Goal: Transaction & Acquisition: Book appointment/travel/reservation

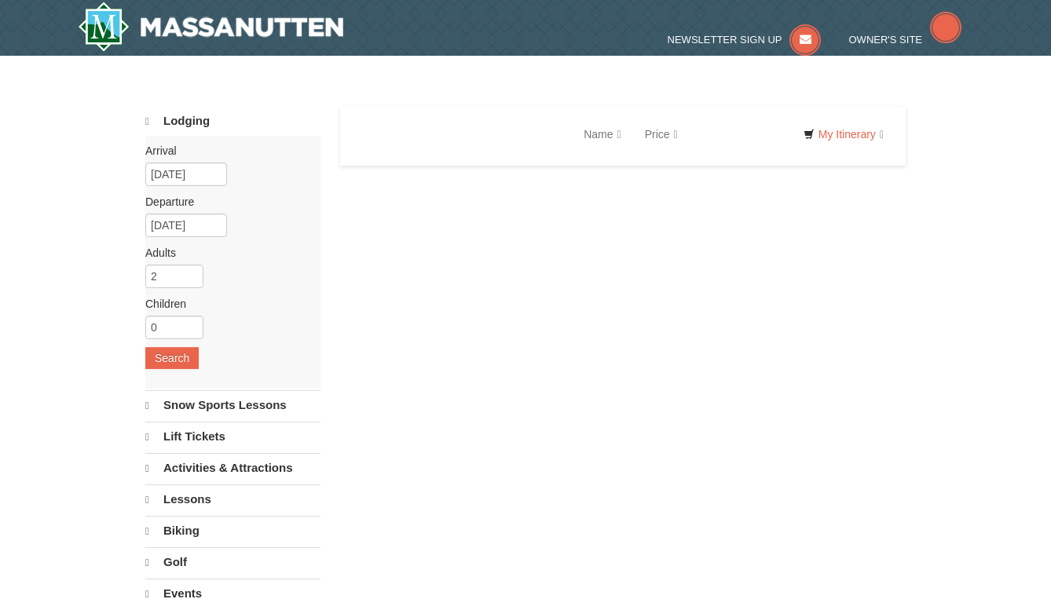
select select "9"
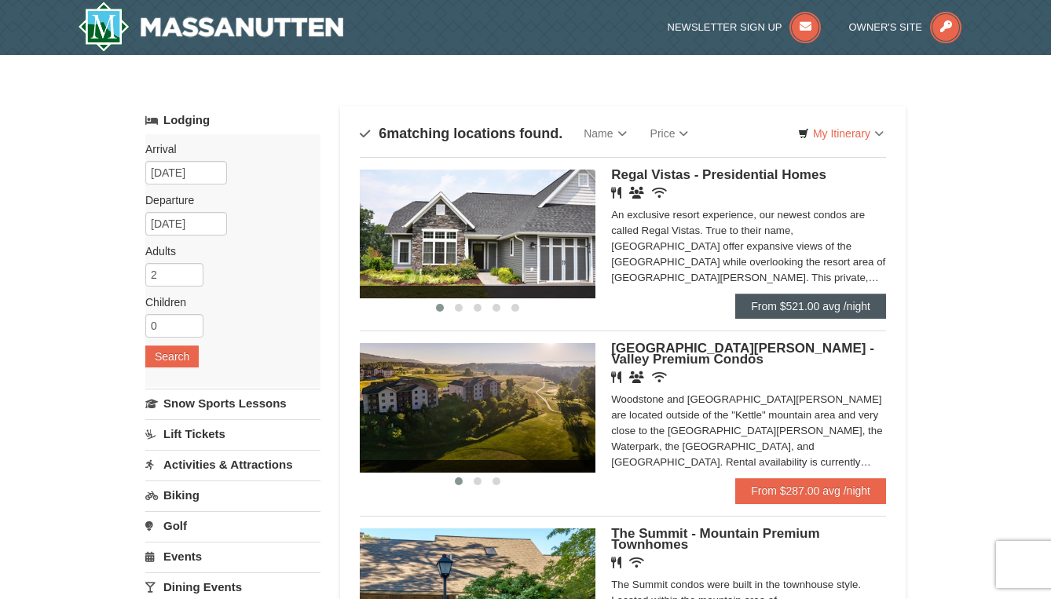
click at [817, 306] on link "From $521.00 avg /night" at bounding box center [810, 306] width 151 height 25
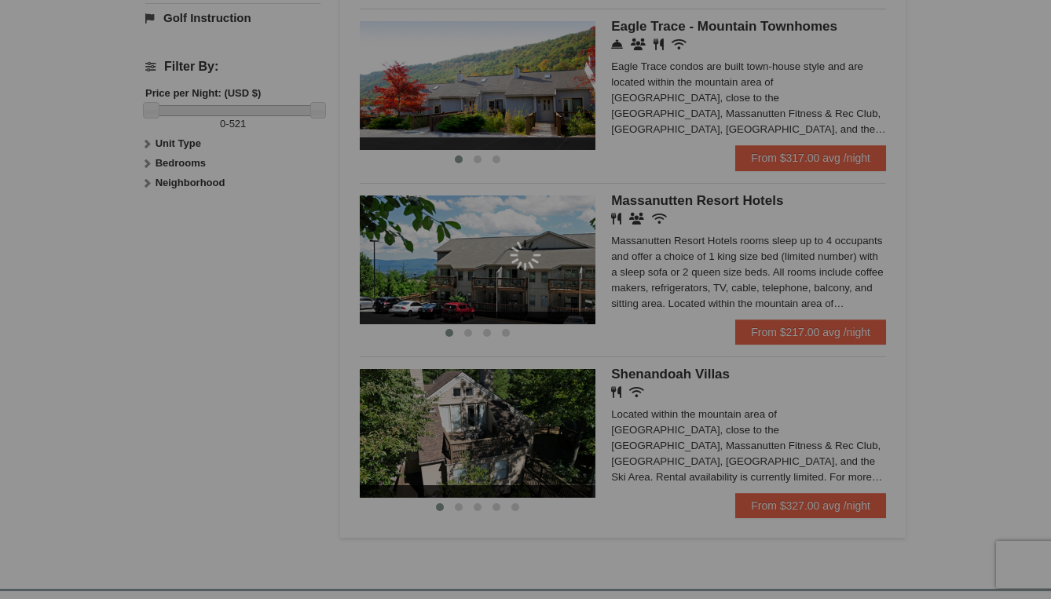
scroll to position [691, 0]
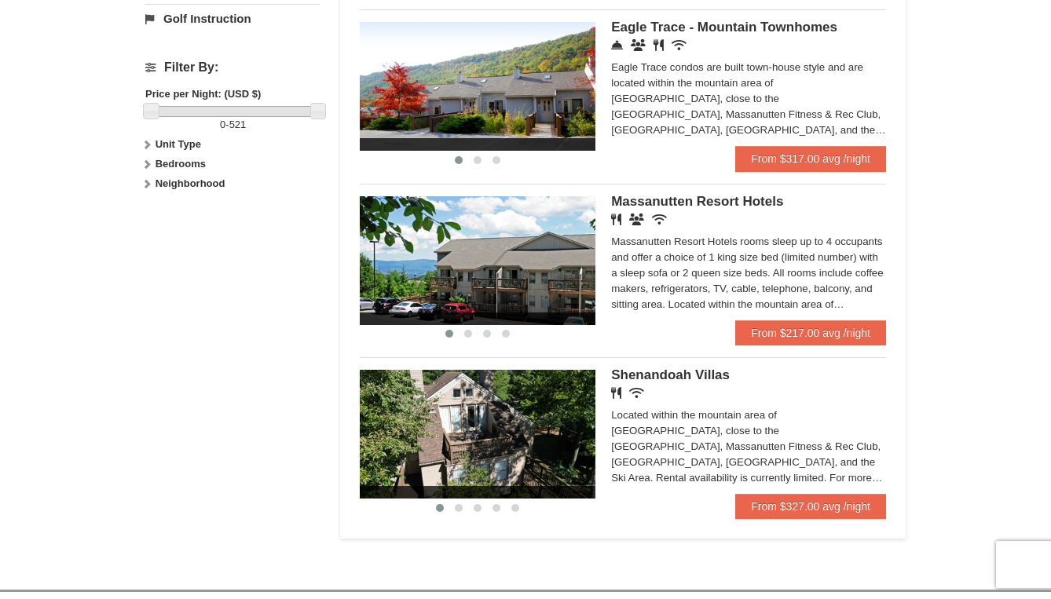
click at [472, 413] on img at bounding box center [478, 434] width 236 height 129
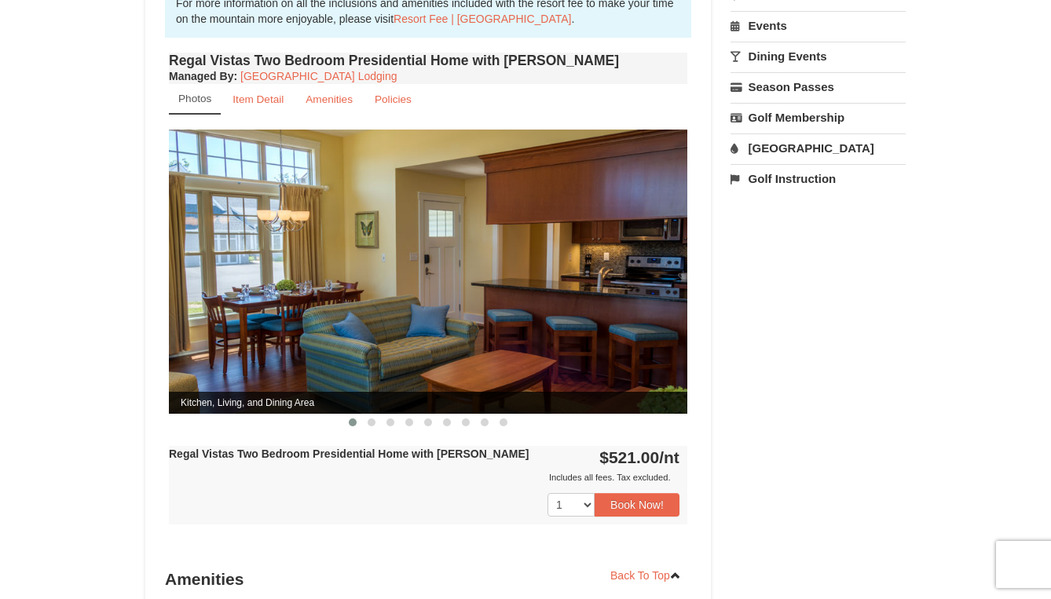
scroll to position [562, 0]
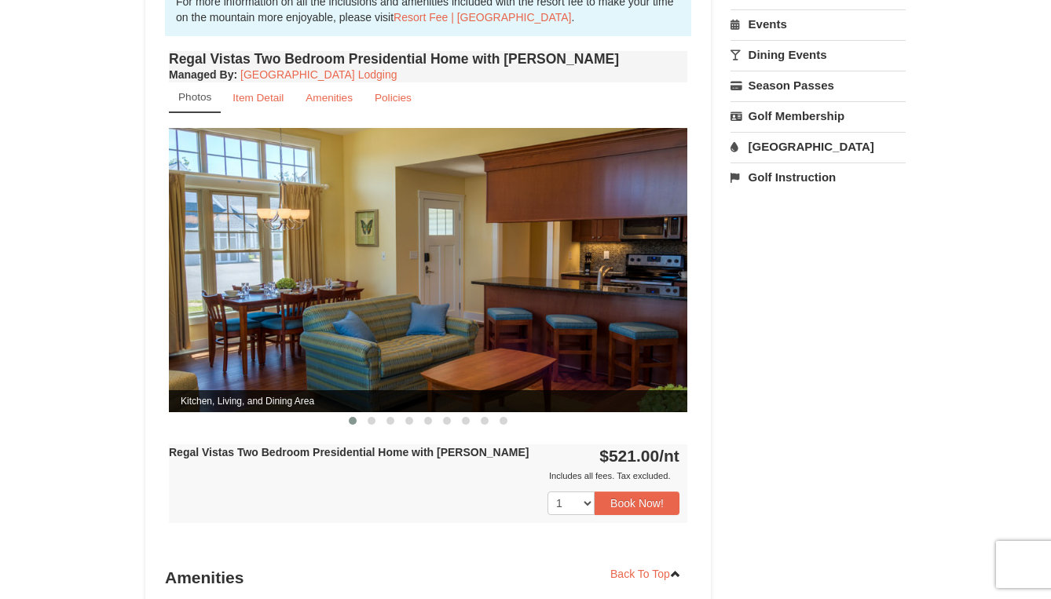
click at [669, 258] on img at bounding box center [428, 269] width 518 height 283
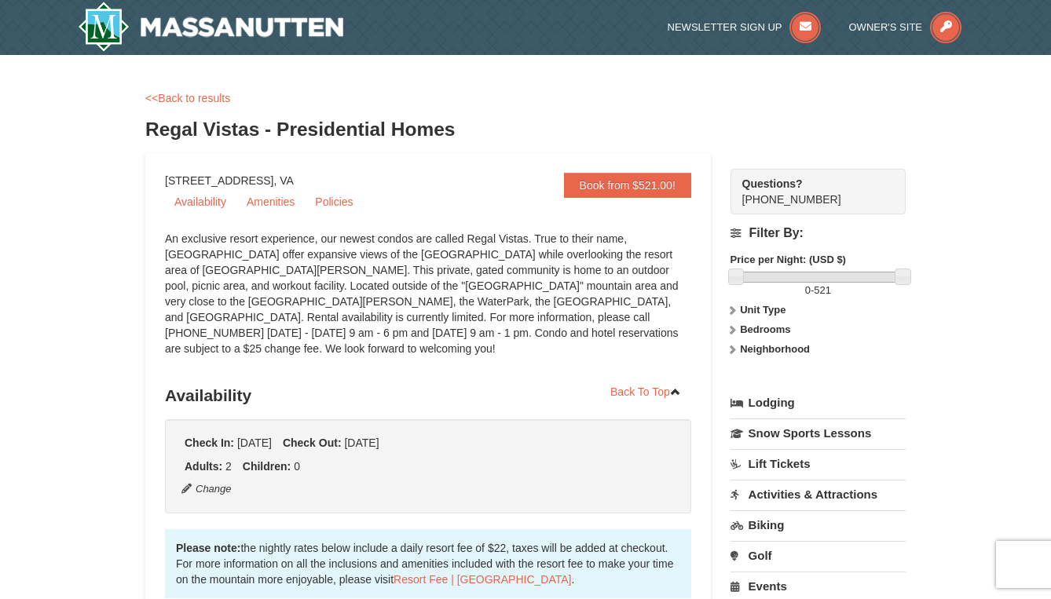
scroll to position [0, 0]
click at [170, 99] on link "<<Back to results" at bounding box center [187, 98] width 85 height 13
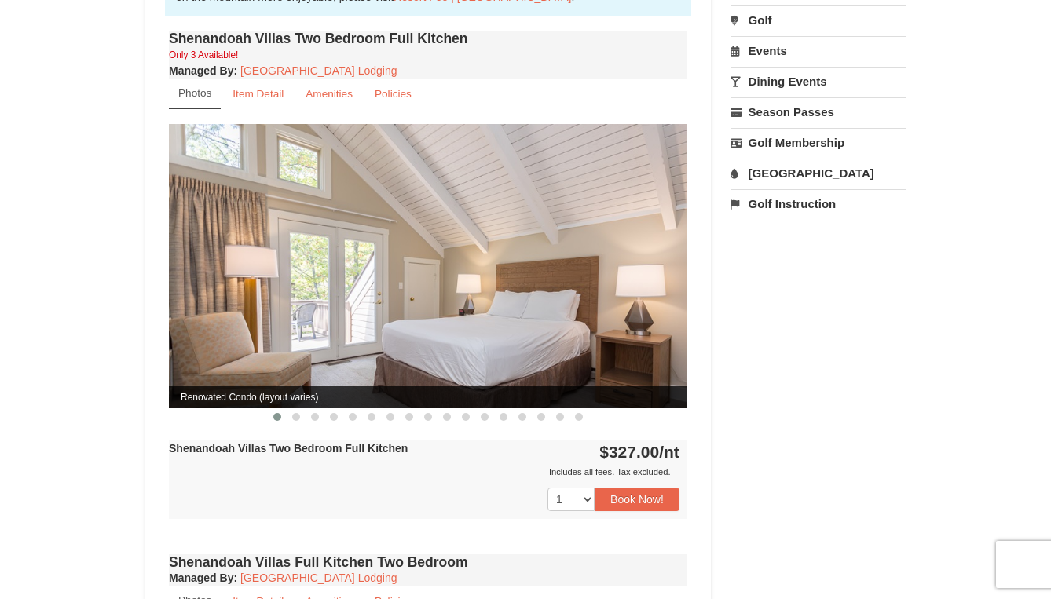
scroll to position [536, 0]
click at [667, 243] on img at bounding box center [428, 265] width 518 height 283
click at [650, 231] on img at bounding box center [428, 265] width 518 height 283
click at [299, 413] on span at bounding box center [296, 417] width 8 height 8
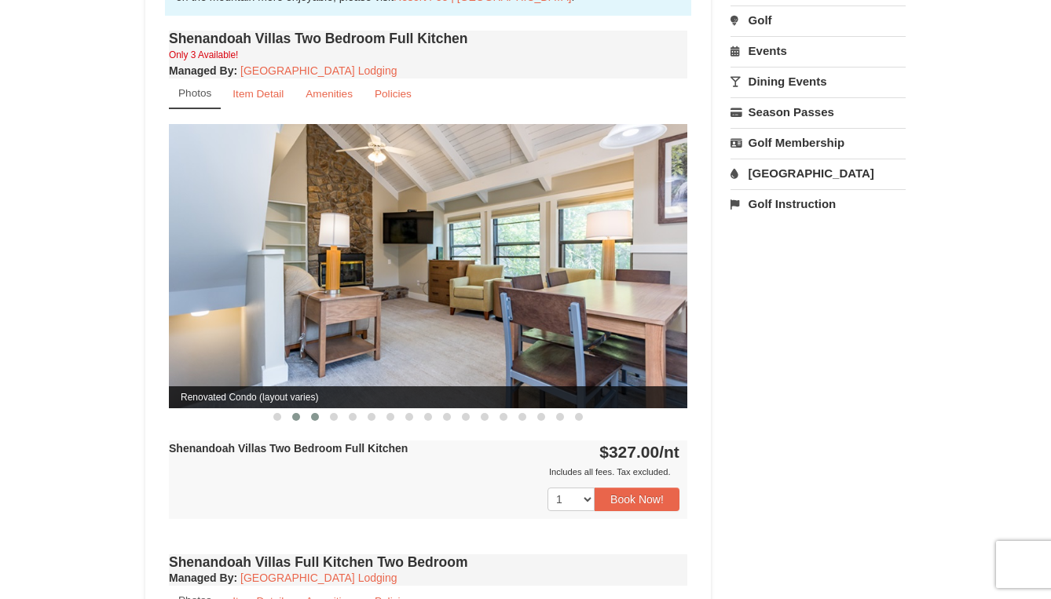
click at [319, 409] on button at bounding box center [314, 417] width 19 height 16
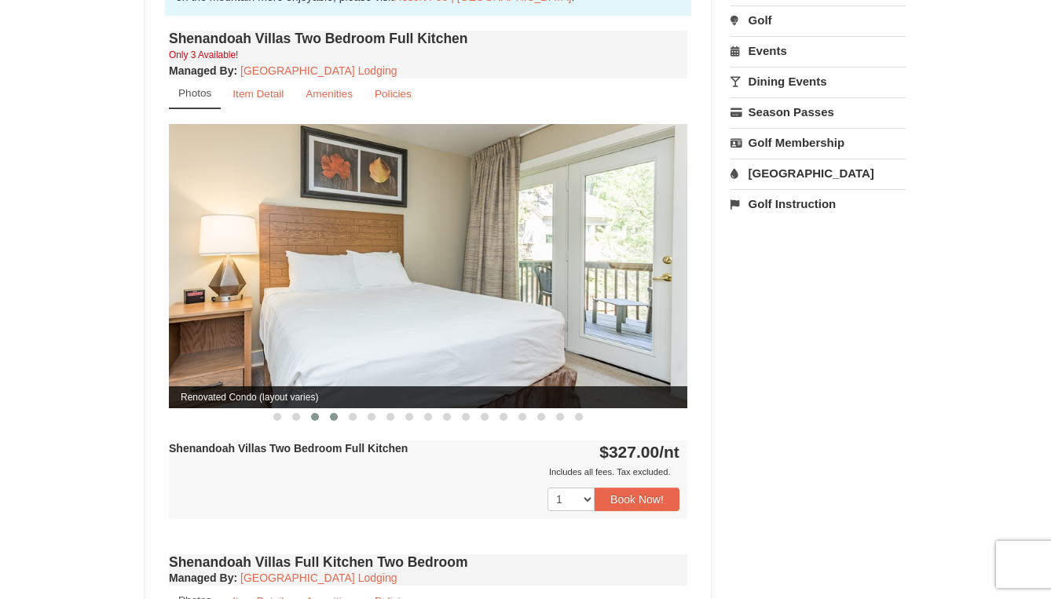
click at [337, 413] on span at bounding box center [334, 417] width 8 height 8
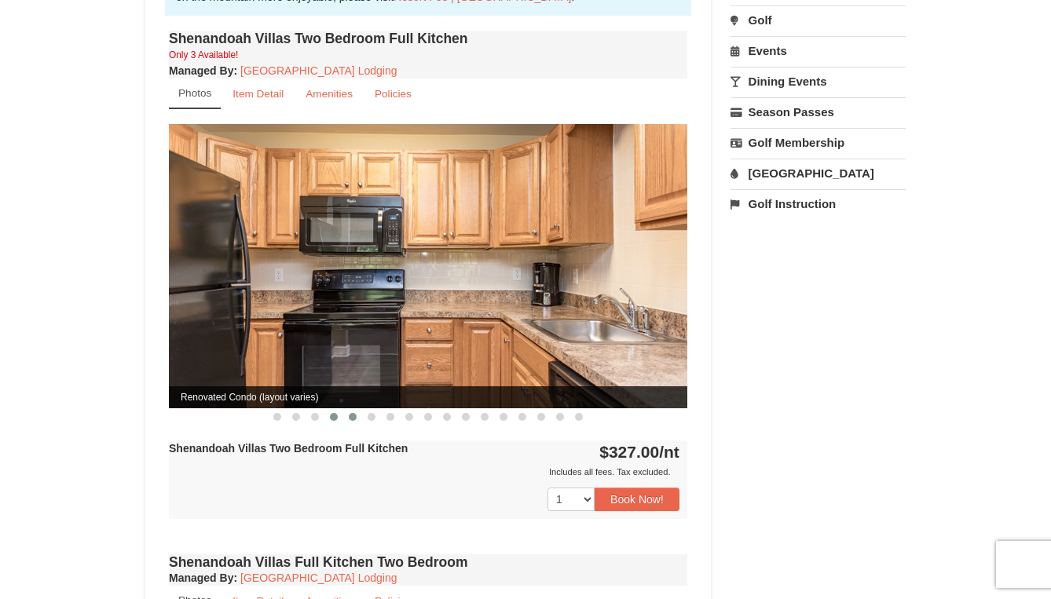
click at [355, 409] on button at bounding box center [352, 417] width 19 height 16
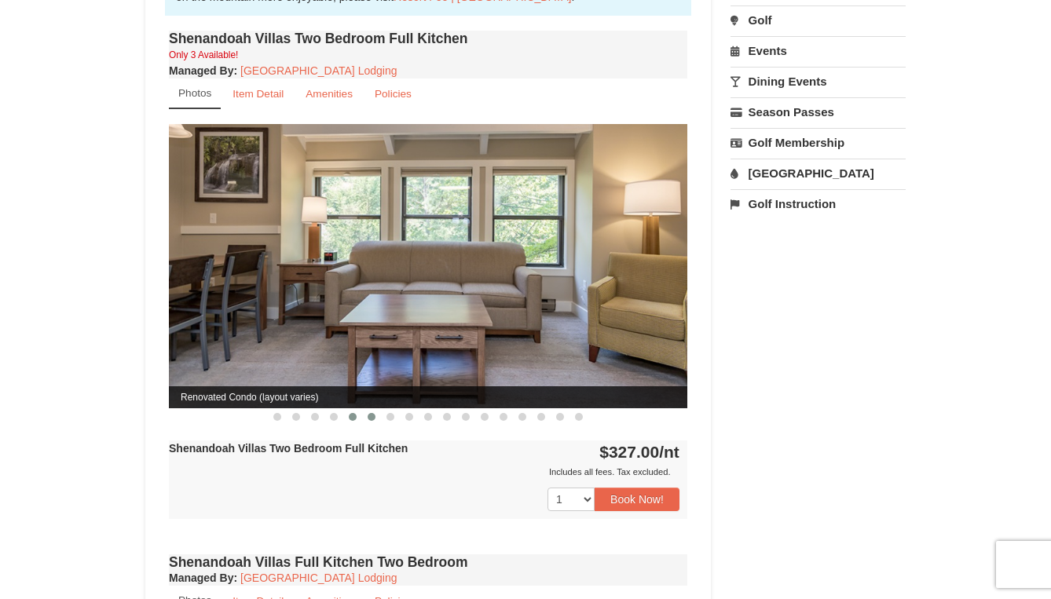
click at [375, 409] on button at bounding box center [371, 417] width 19 height 16
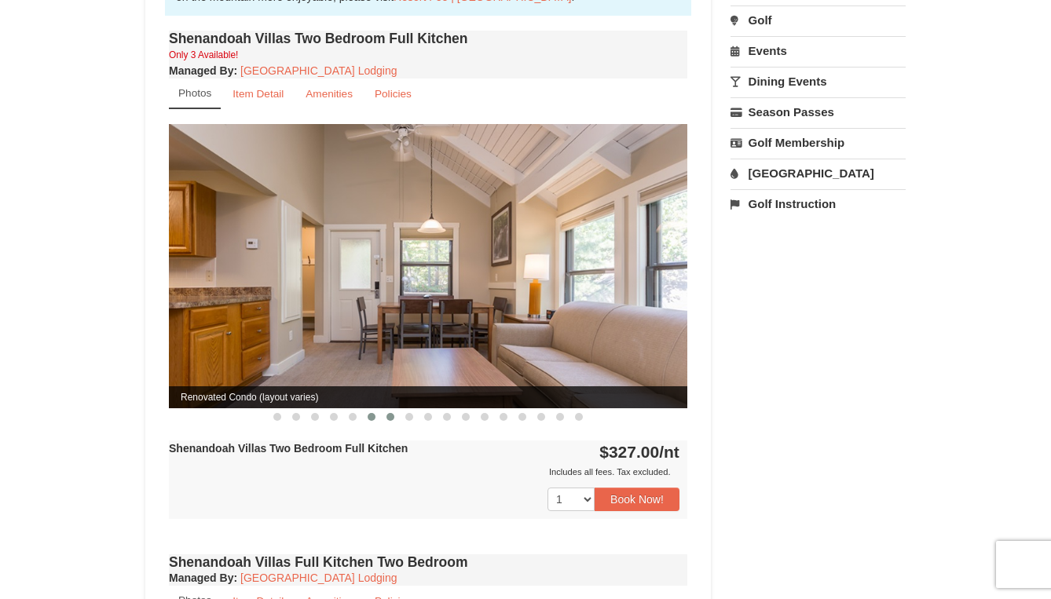
click at [392, 413] on span at bounding box center [390, 417] width 8 height 8
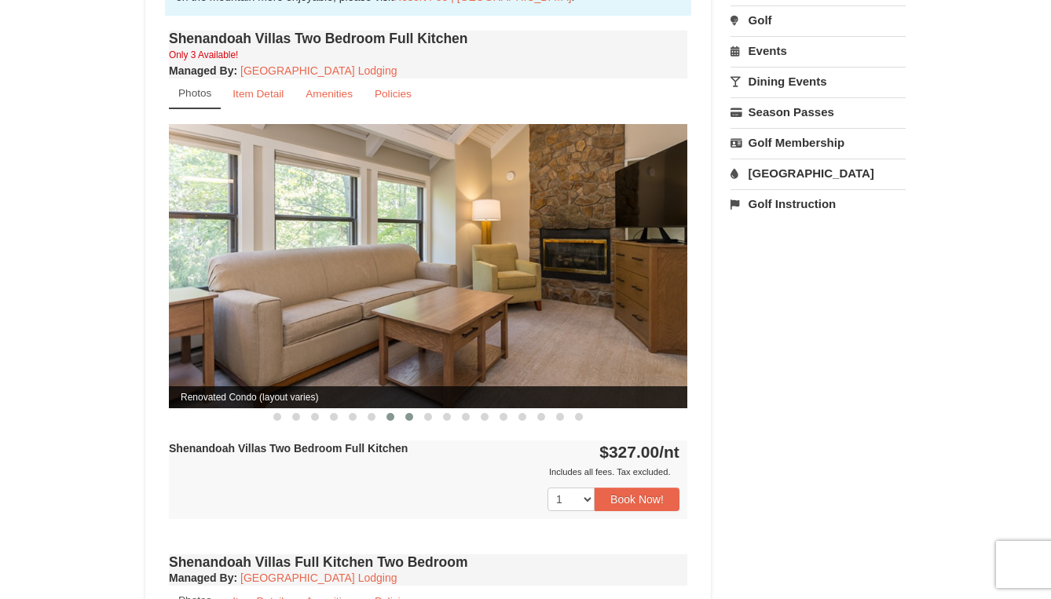
click at [411, 413] on span at bounding box center [409, 417] width 8 height 8
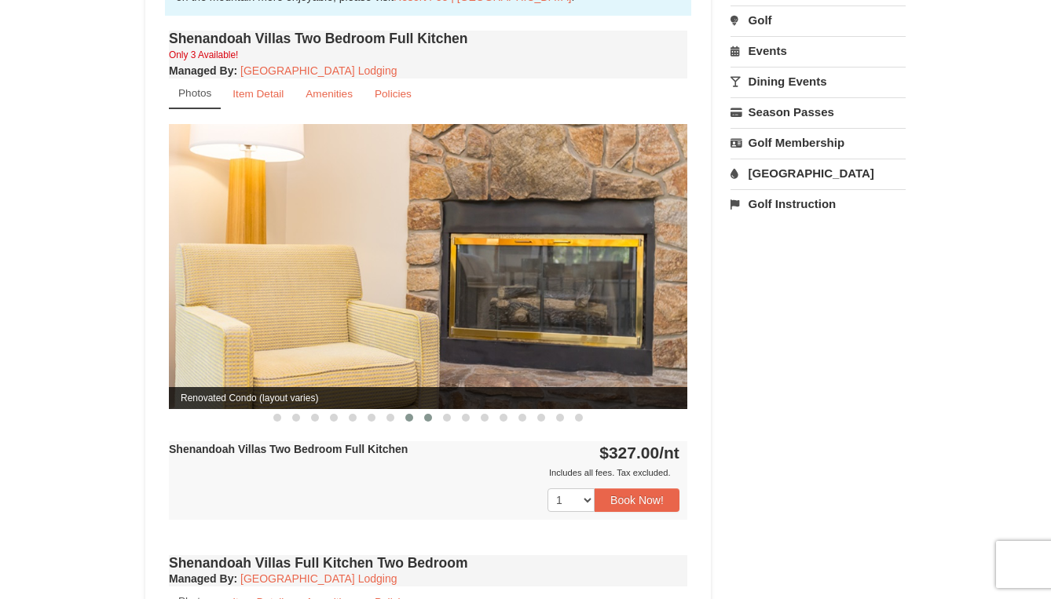
click at [431, 414] on span at bounding box center [428, 418] width 8 height 8
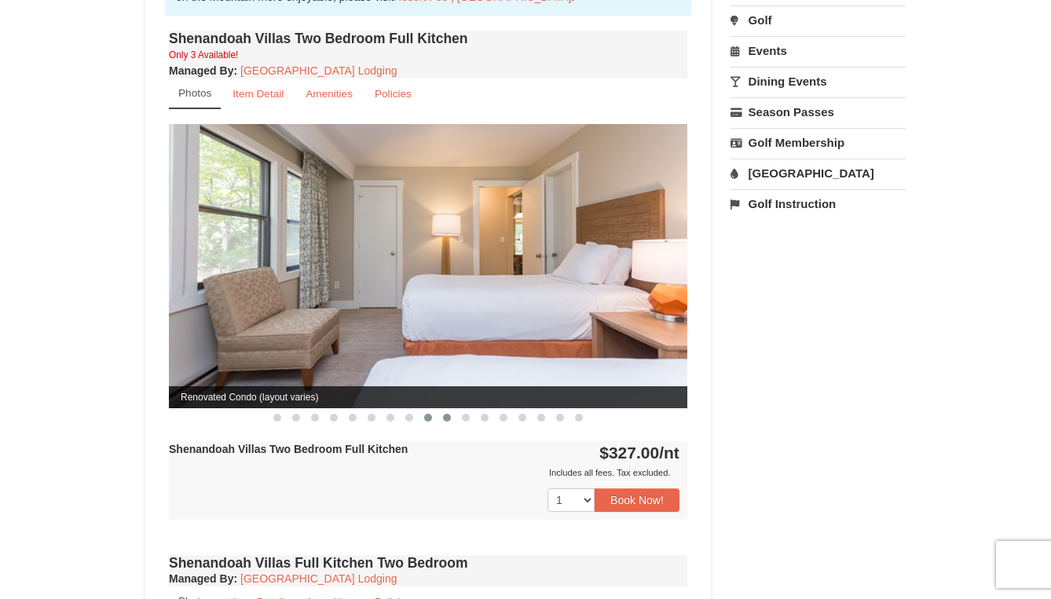
click at [450, 414] on span at bounding box center [447, 418] width 8 height 8
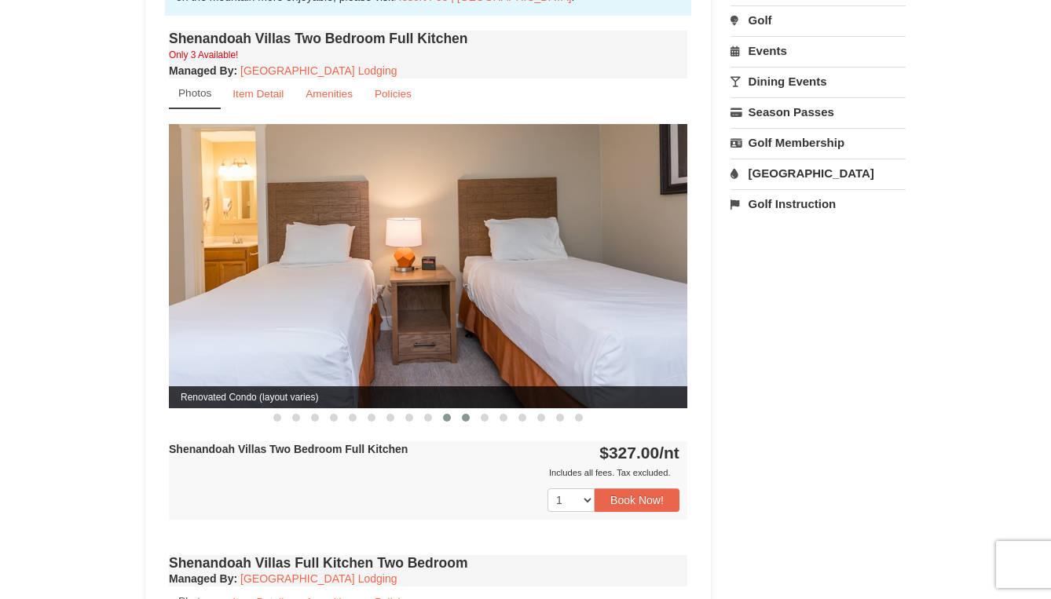
click at [464, 414] on span at bounding box center [466, 418] width 8 height 8
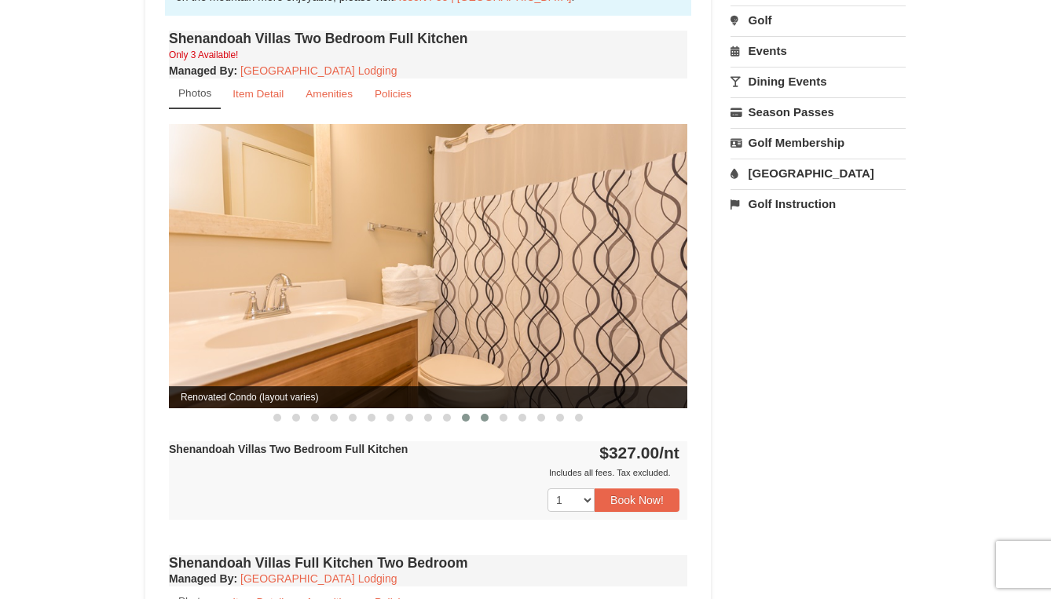
click at [488, 410] on button at bounding box center [484, 418] width 19 height 16
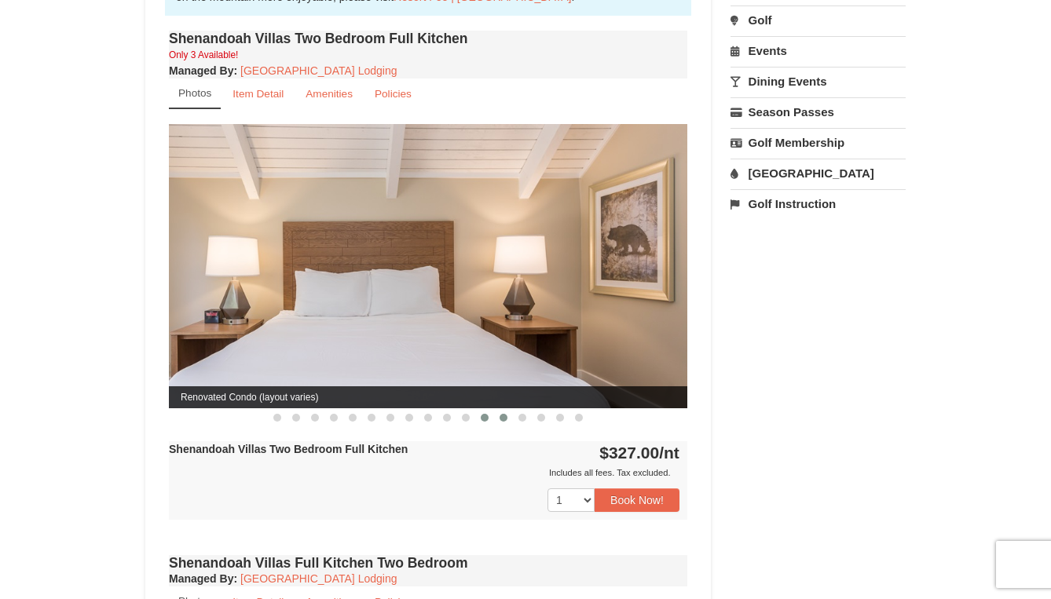
click at [508, 410] on button at bounding box center [503, 418] width 19 height 16
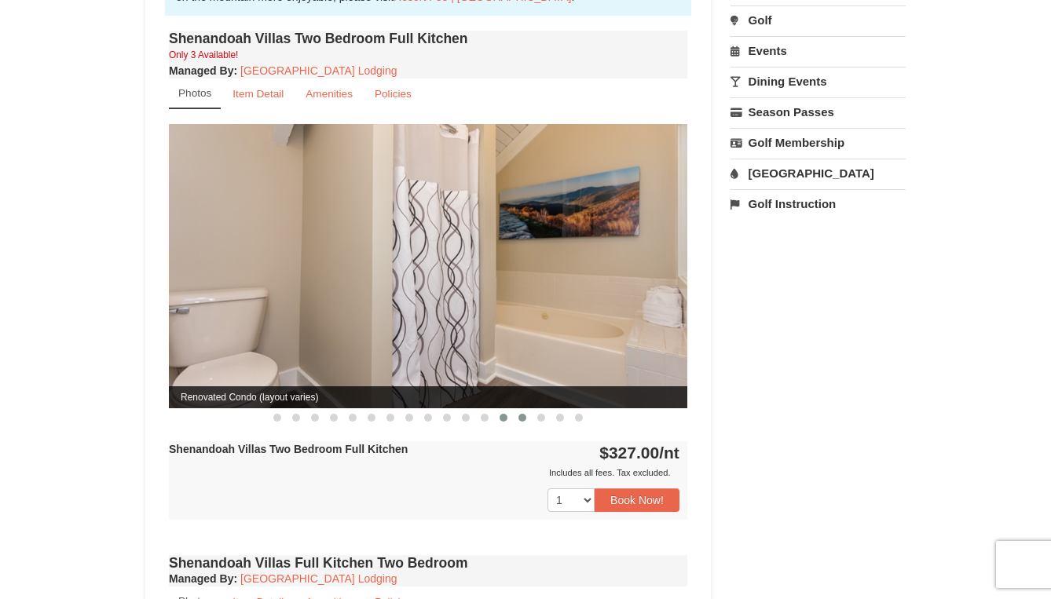
click at [524, 414] on span at bounding box center [522, 418] width 8 height 8
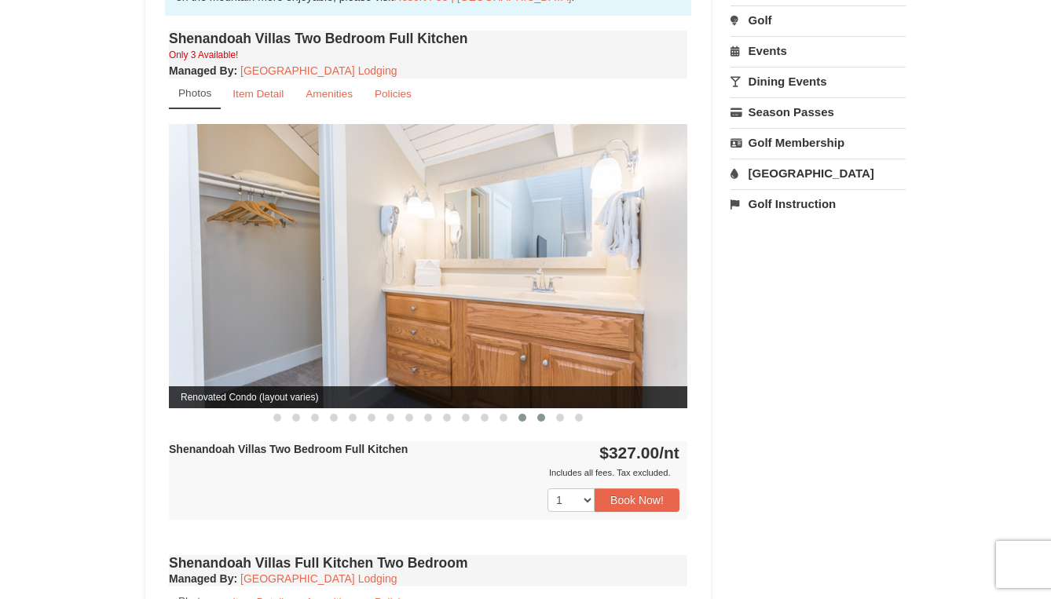
click at [542, 414] on span at bounding box center [541, 418] width 8 height 8
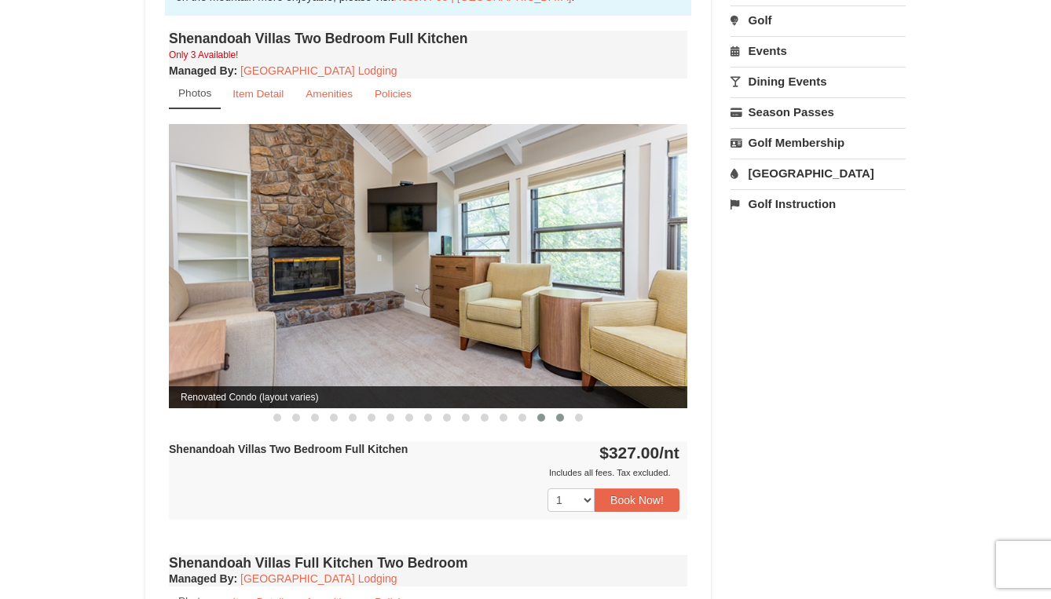
click at [560, 414] on span at bounding box center [560, 418] width 8 height 8
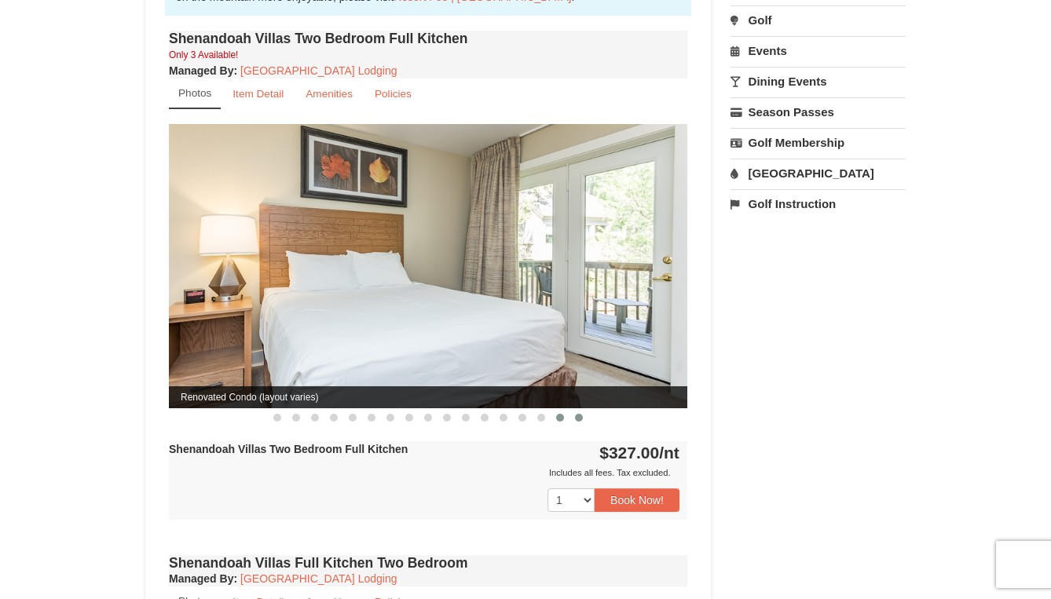
click at [579, 414] on span at bounding box center [579, 418] width 8 height 8
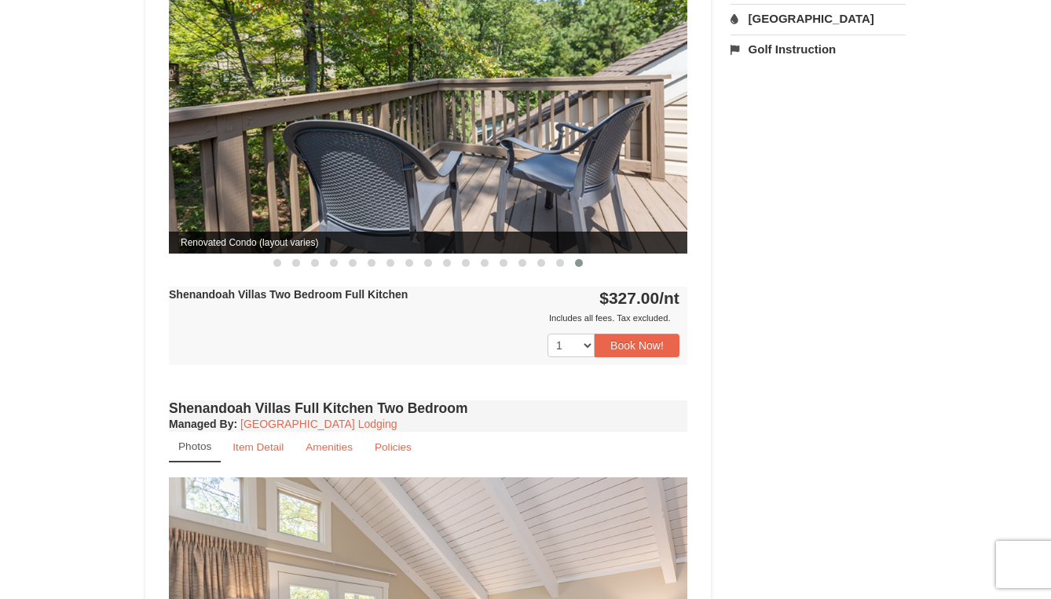
scroll to position [692, 0]
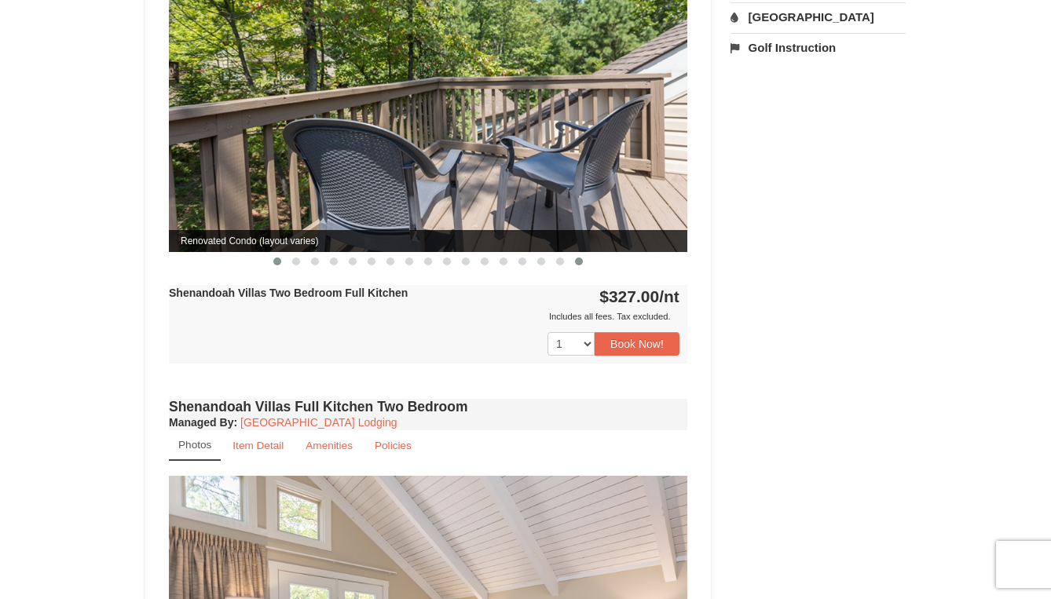
click at [276, 258] on span at bounding box center [277, 262] width 8 height 8
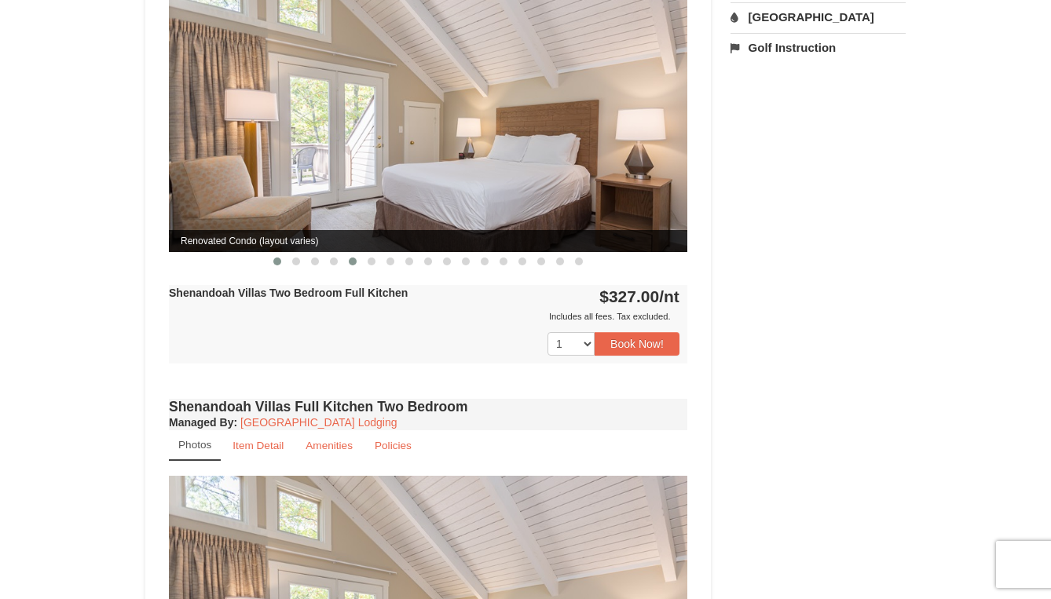
click at [355, 258] on span at bounding box center [353, 262] width 8 height 8
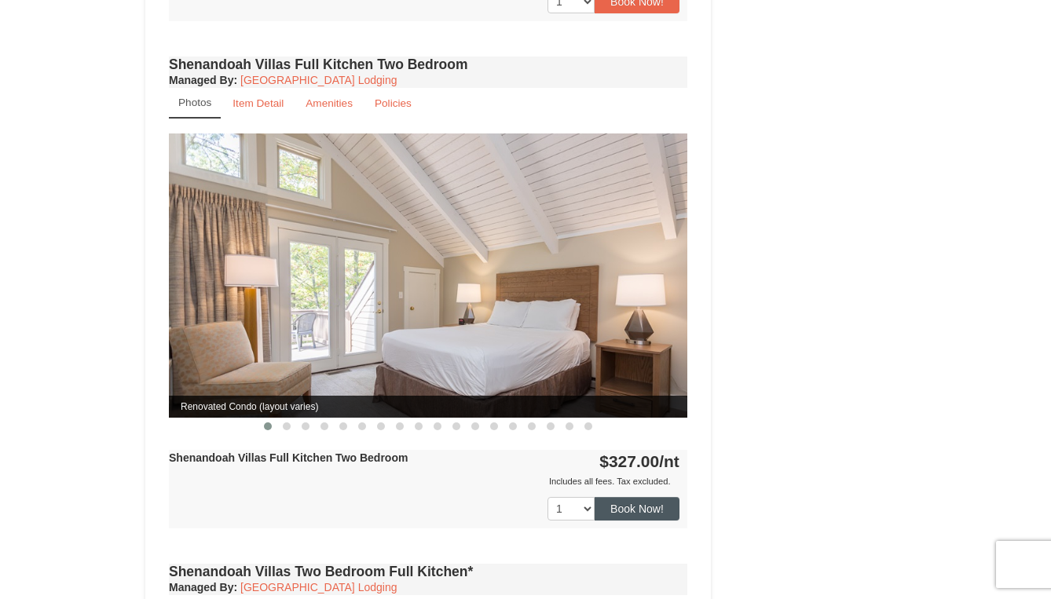
click at [618, 497] on button "Book Now!" at bounding box center [636, 509] width 85 height 24
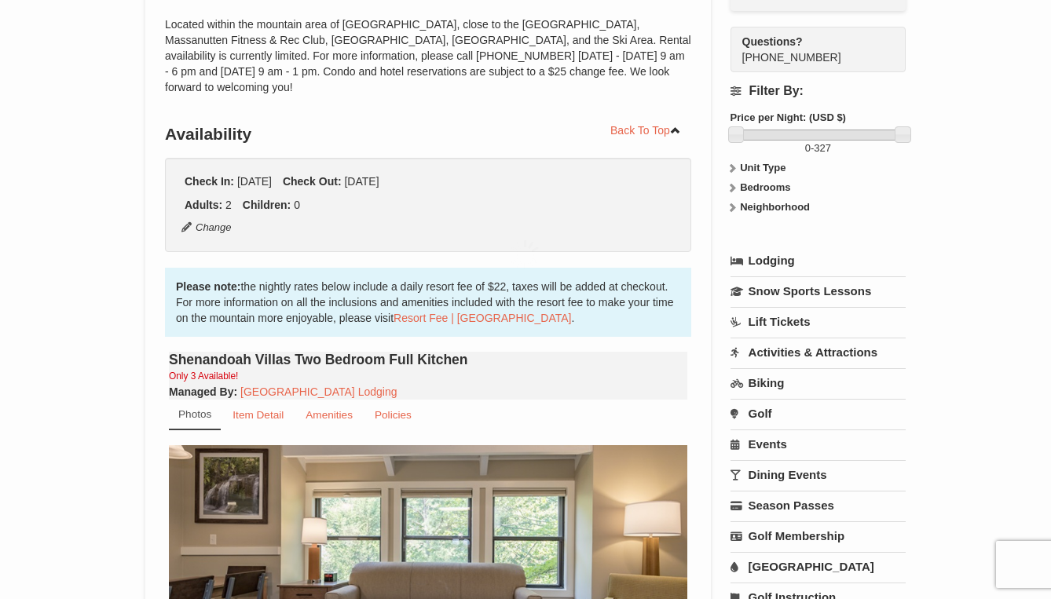
scroll to position [153, 0]
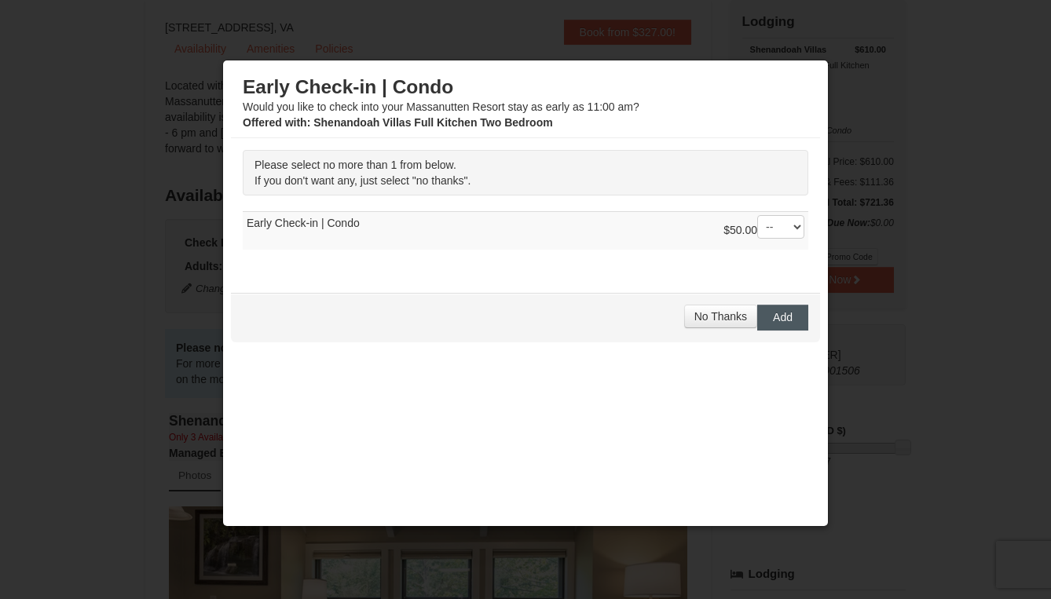
click at [787, 317] on span "Add" at bounding box center [783, 317] width 20 height 13
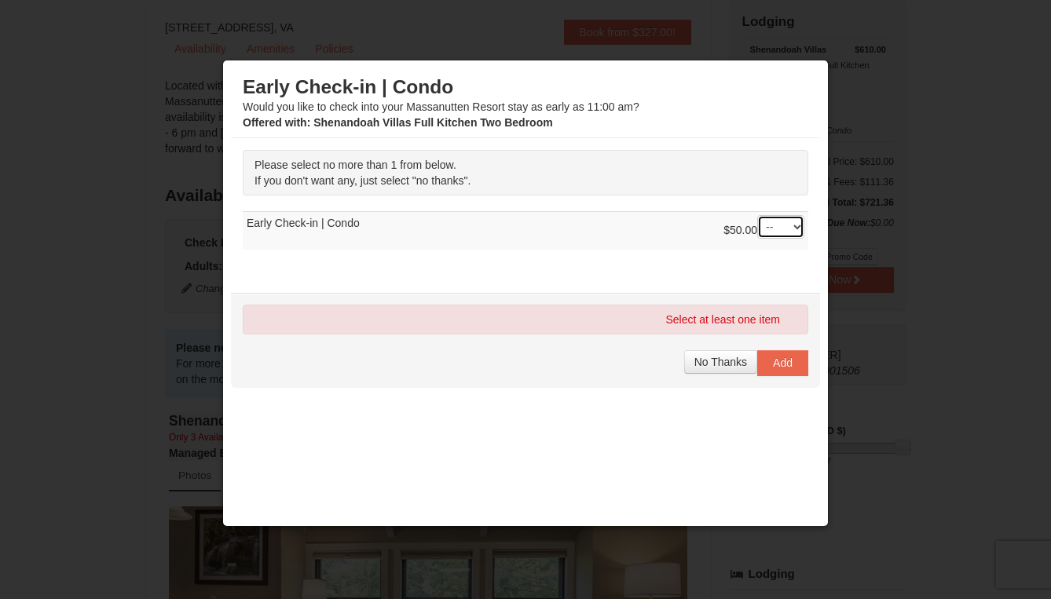
select select "1"
click at [785, 366] on span "Add" at bounding box center [783, 362] width 20 height 13
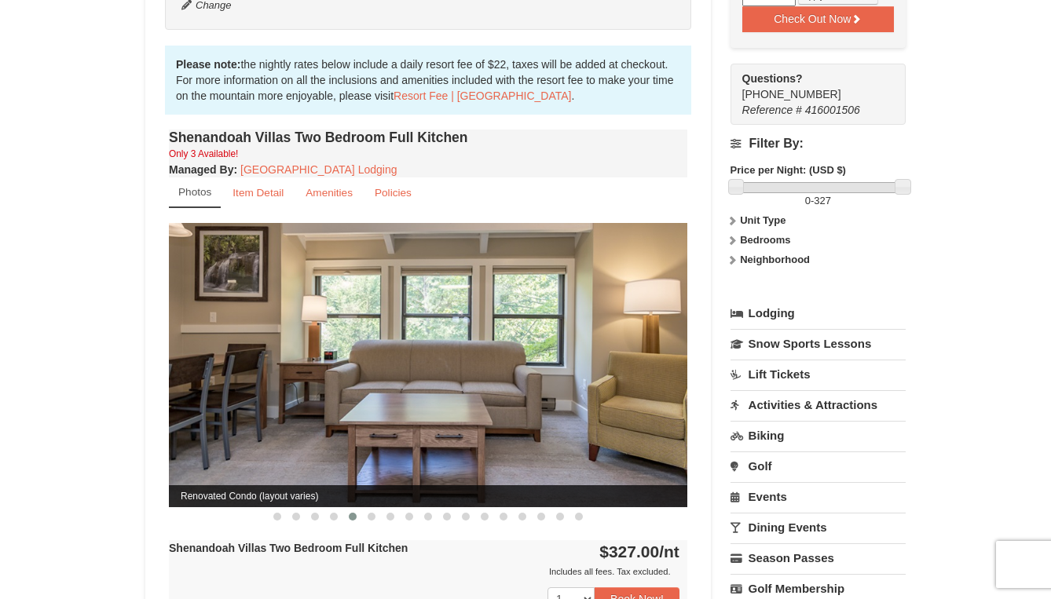
scroll to position [429, 0]
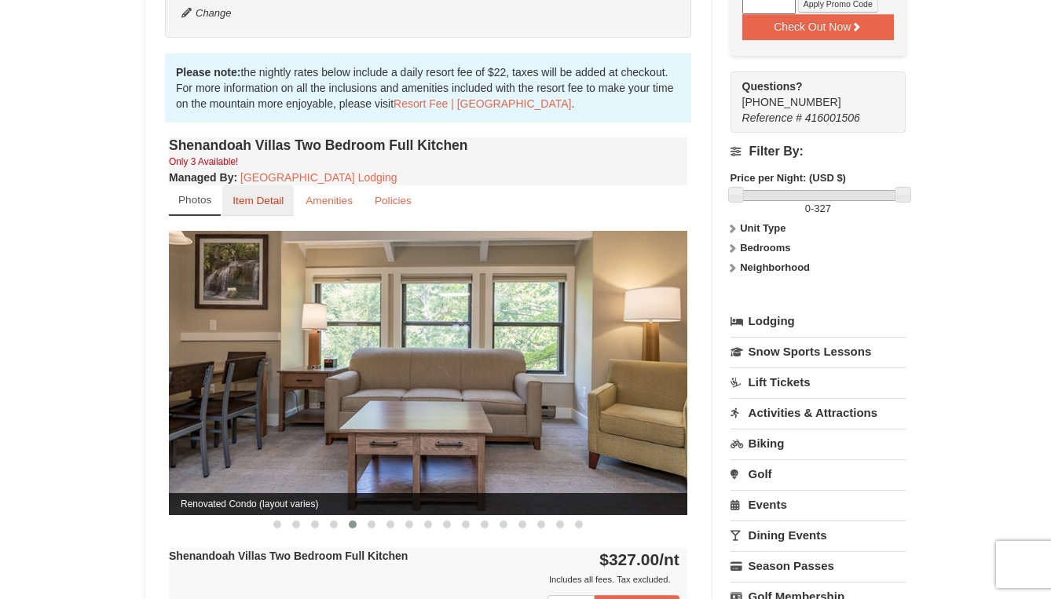
click at [258, 195] on small "Item Detail" at bounding box center [257, 201] width 51 height 12
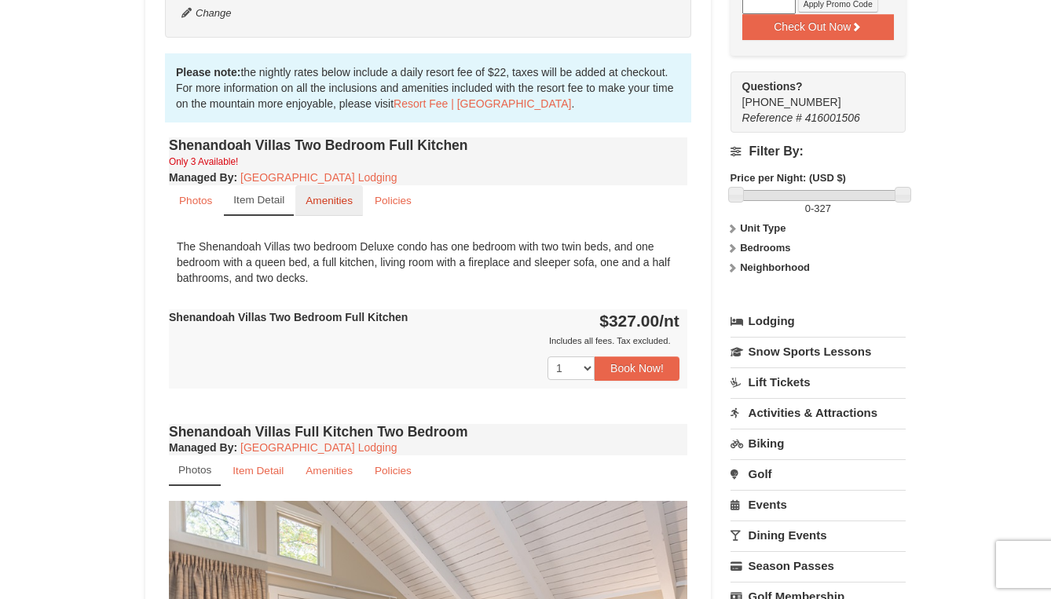
click at [334, 195] on small "Amenities" at bounding box center [328, 201] width 47 height 12
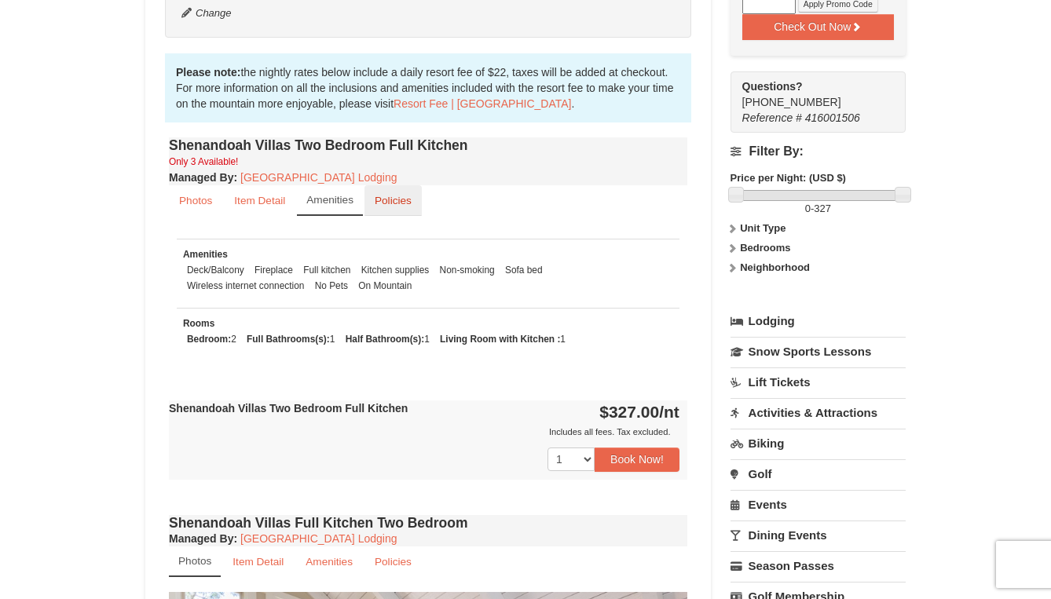
click at [387, 195] on small "Policies" at bounding box center [393, 201] width 37 height 12
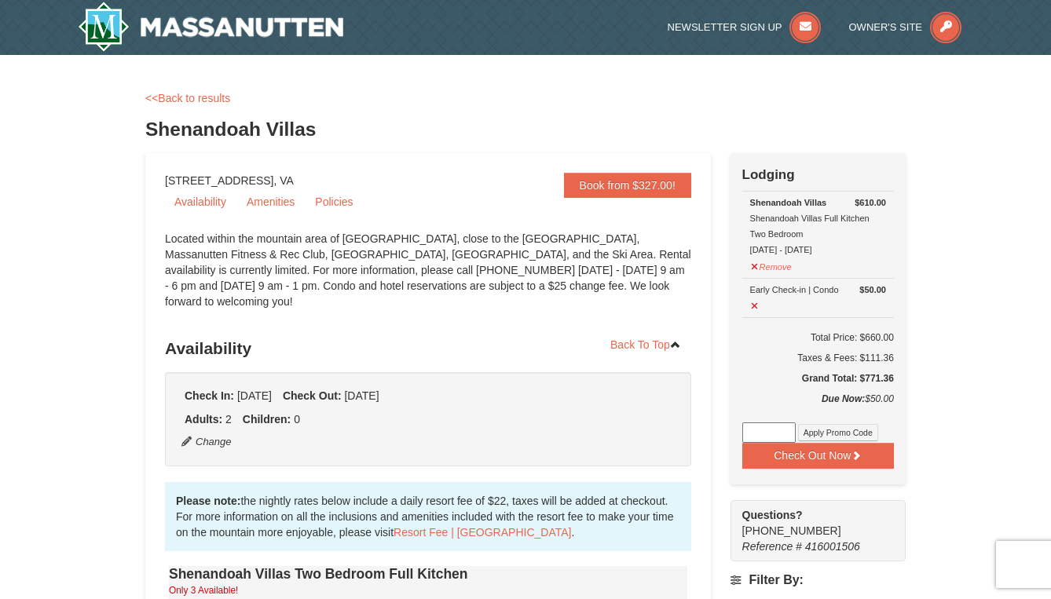
scroll to position [0, 0]
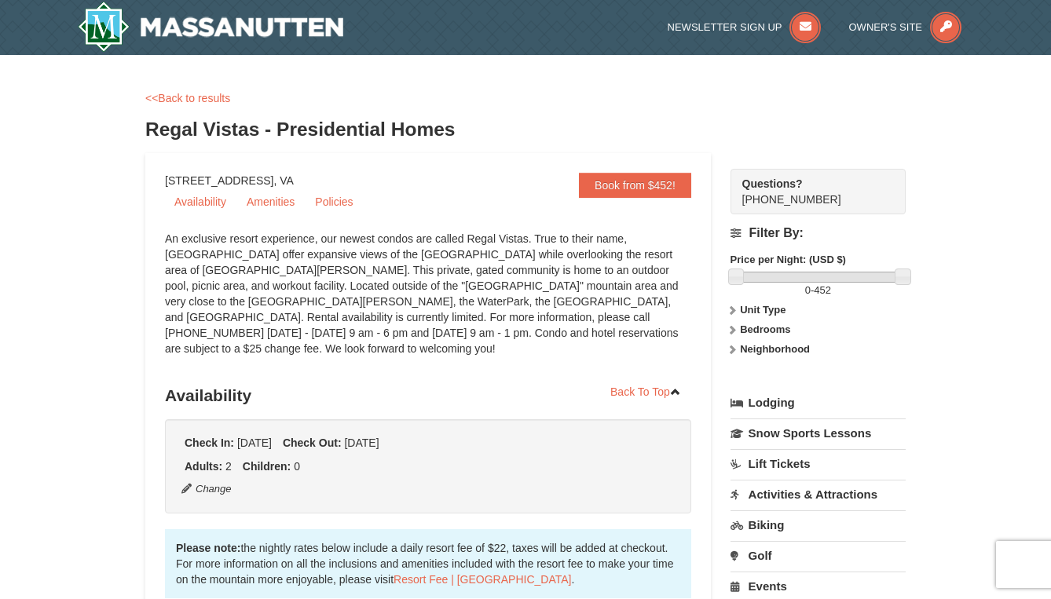
click at [230, 46] on img at bounding box center [210, 27] width 265 height 50
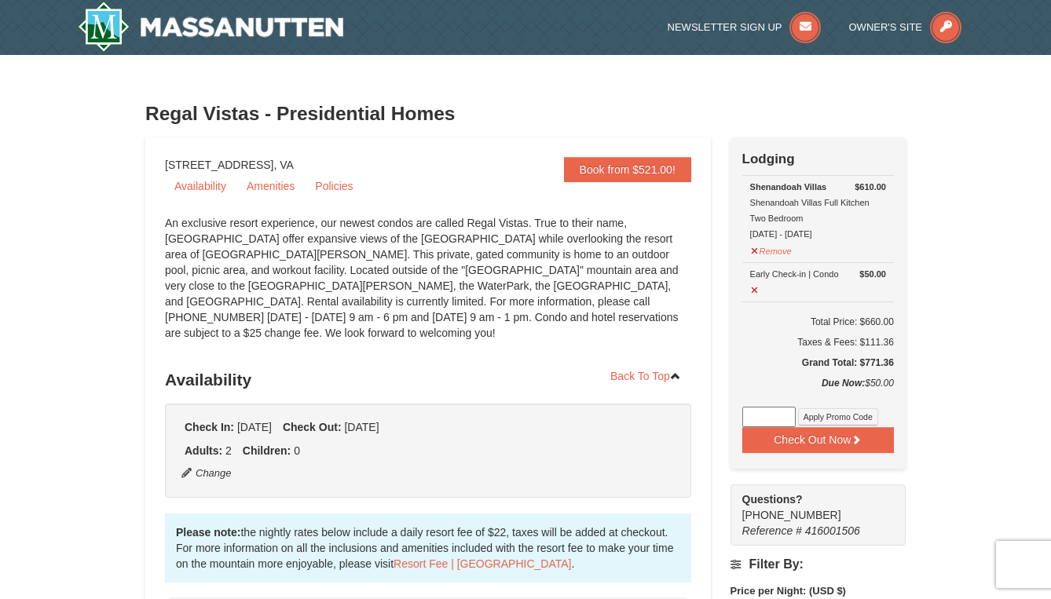
click at [604, 177] on link "Book from $521.00!" at bounding box center [627, 169] width 127 height 25
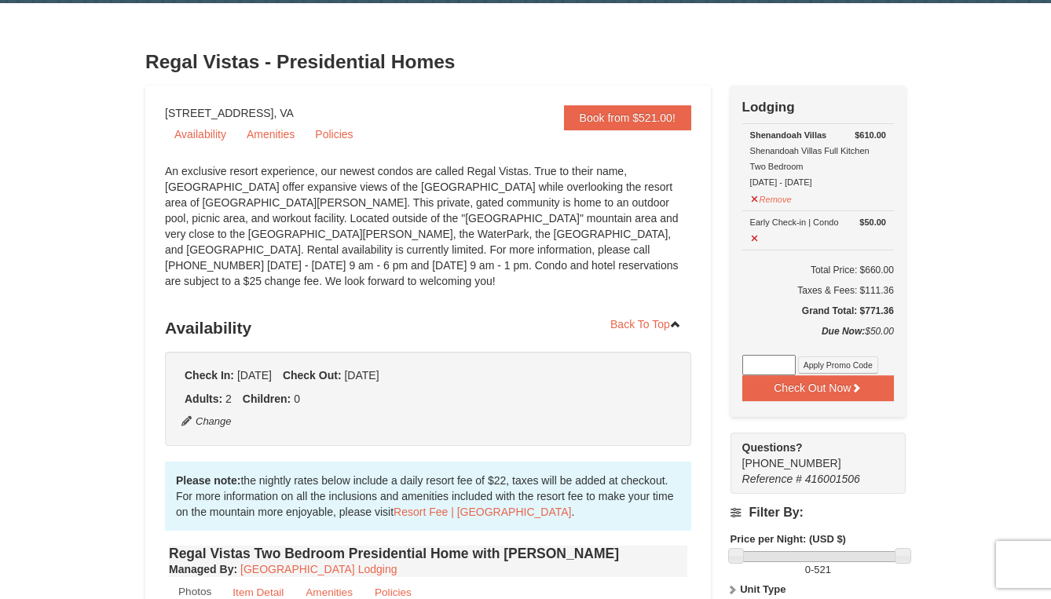
scroll to position [50, 0]
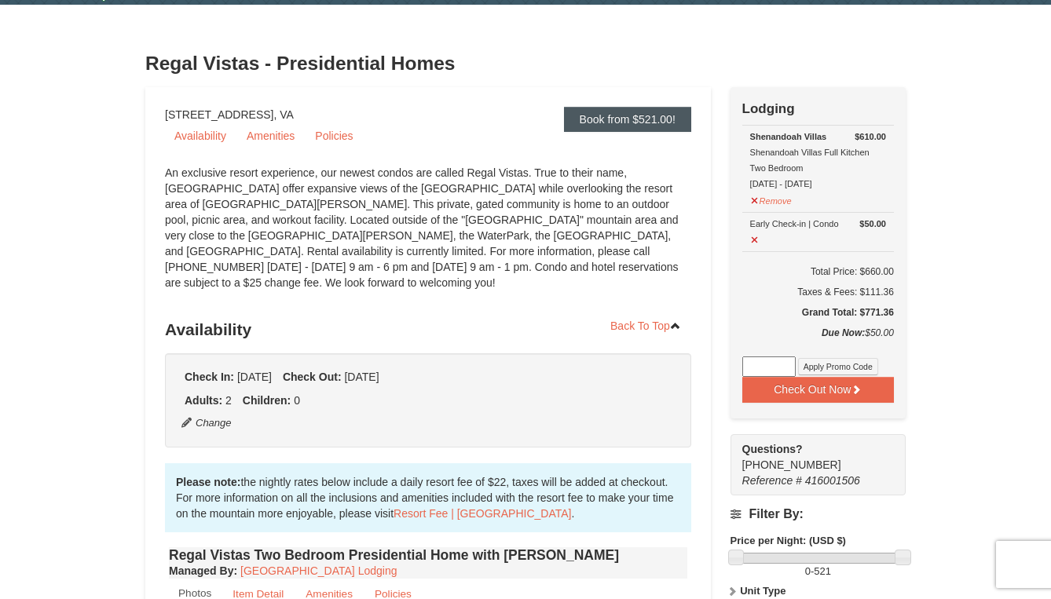
click at [603, 119] on link "Book from $521.00!" at bounding box center [627, 119] width 127 height 25
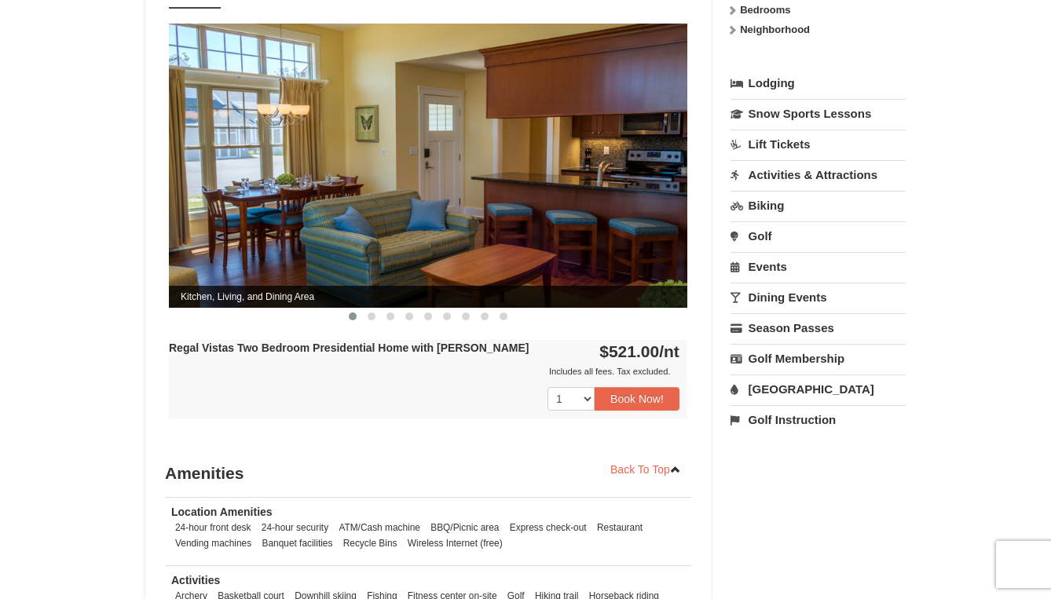
scroll to position [653, 0]
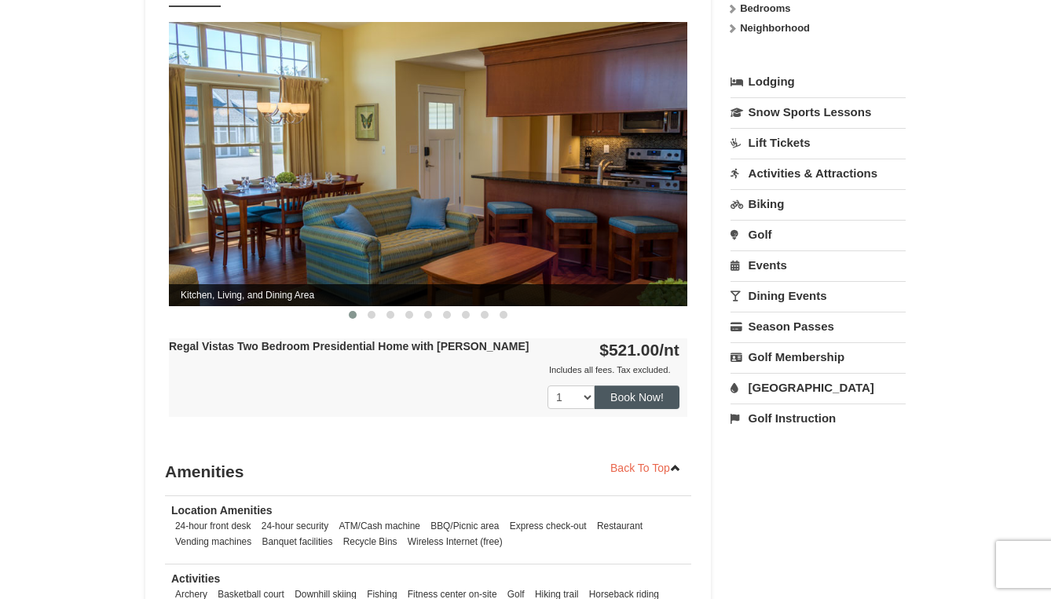
click at [627, 386] on button "Book Now!" at bounding box center [636, 398] width 85 height 24
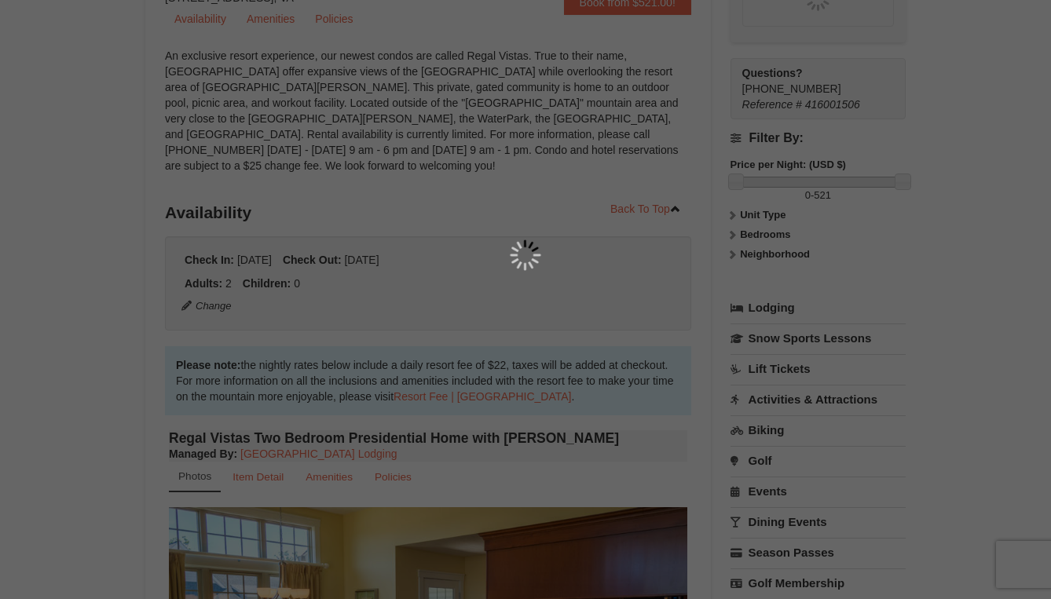
scroll to position [137, 0]
